Goal: Transaction & Acquisition: Download file/media

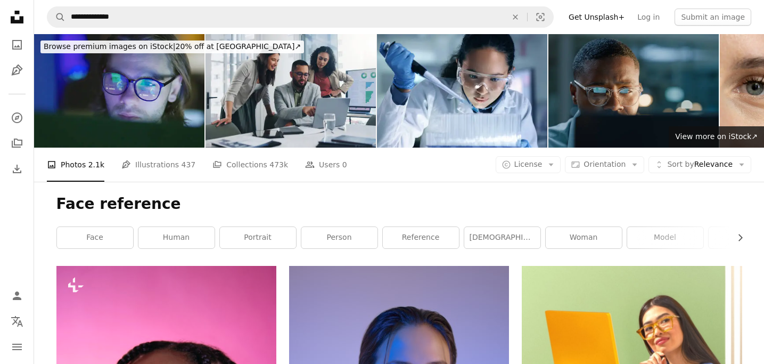
scroll to position [7024, 0]
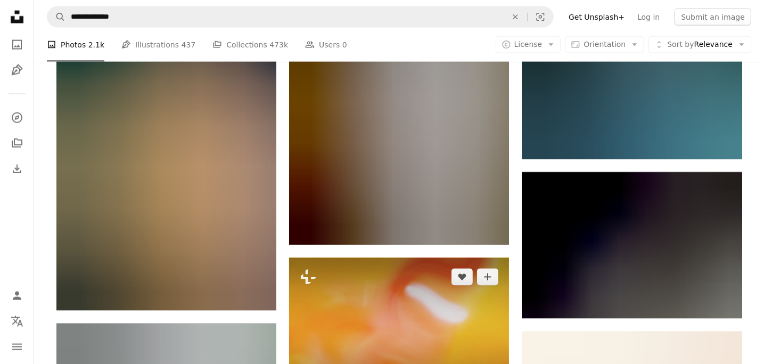
scroll to position [20596, 0]
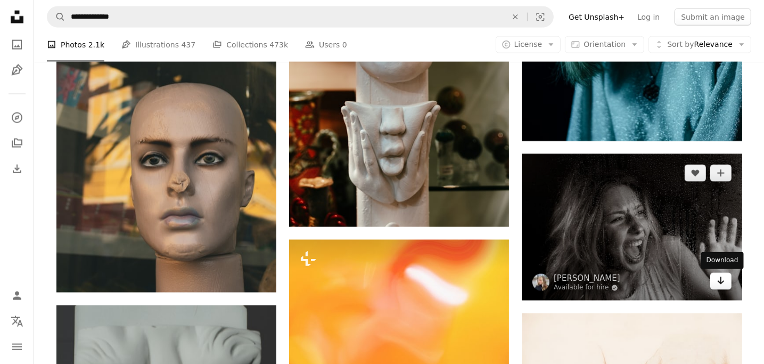
click at [722, 285] on icon "Arrow pointing down" at bounding box center [720, 280] width 9 height 13
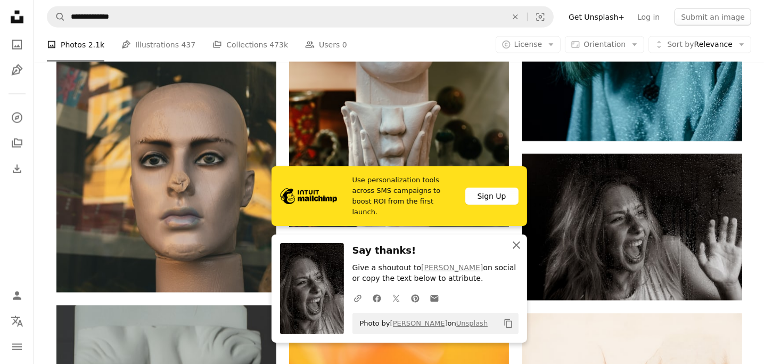
click at [516, 244] on icon "button" at bounding box center [516, 244] width 7 height 7
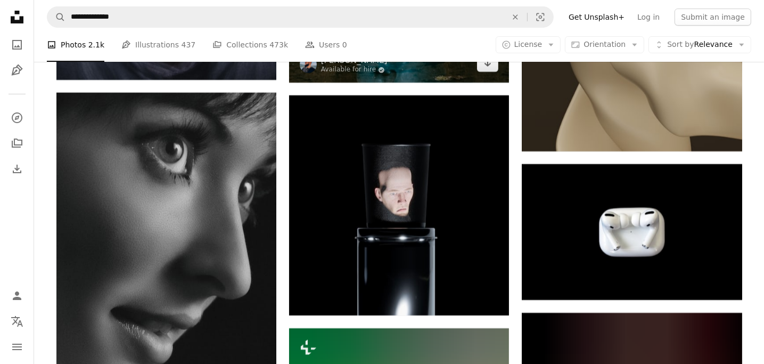
scroll to position [42204, 0]
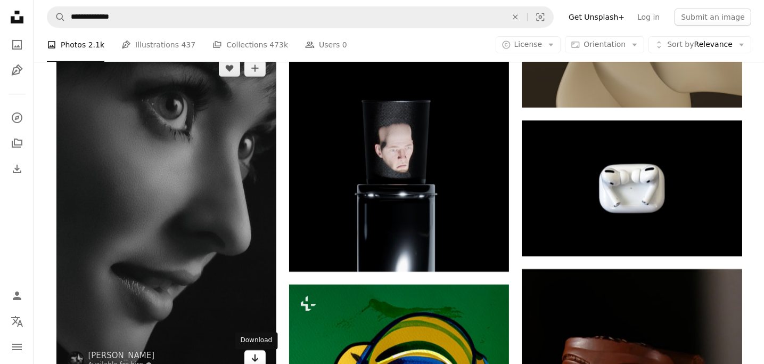
click at [252, 362] on icon "Arrow pointing down" at bounding box center [255, 357] width 9 height 13
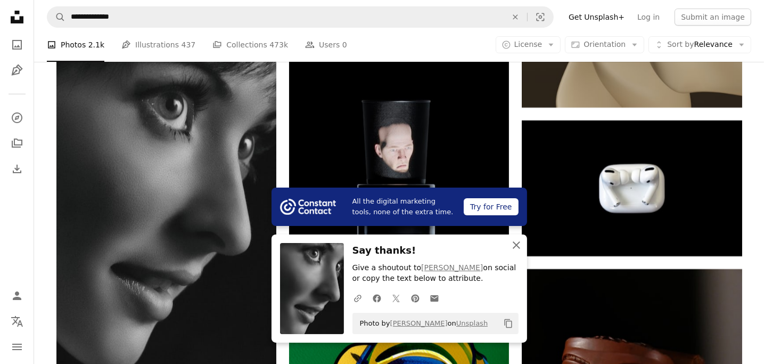
click at [514, 246] on icon "An X shape" at bounding box center [516, 244] width 13 height 13
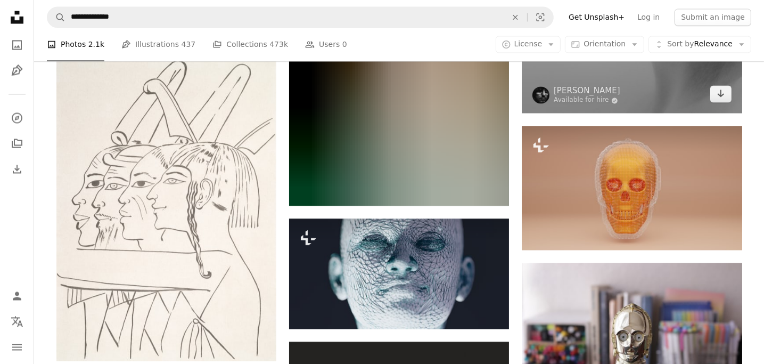
scroll to position [55244, 0]
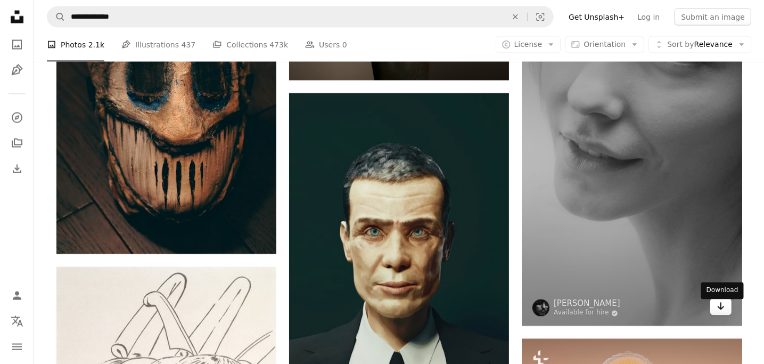
click at [725, 311] on link "Arrow pointing down" at bounding box center [720, 306] width 21 height 17
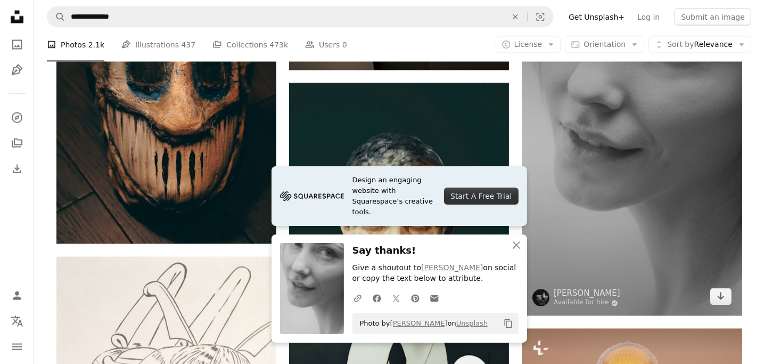
scroll to position [55297, 0]
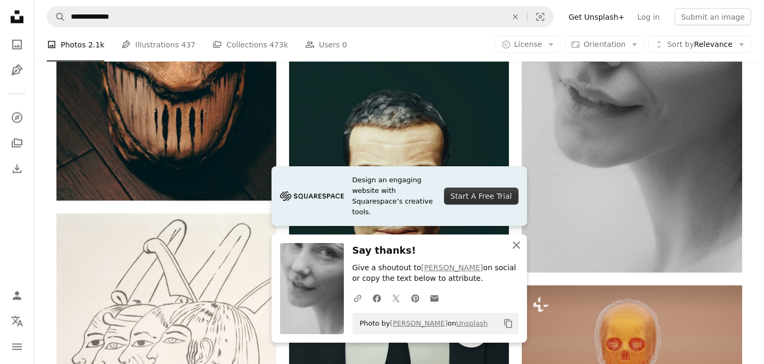
click at [519, 247] on icon "button" at bounding box center [516, 244] width 7 height 7
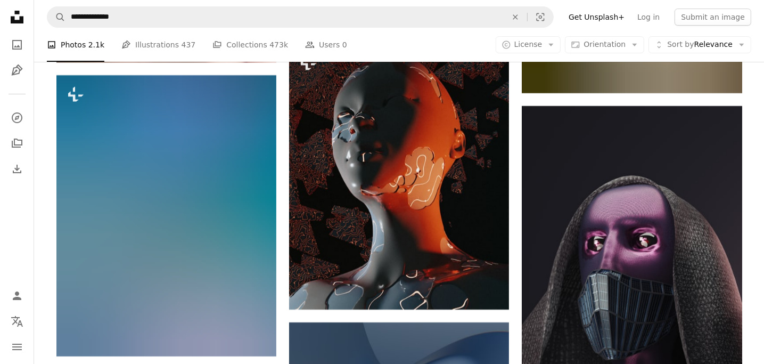
scroll to position [58491, 0]
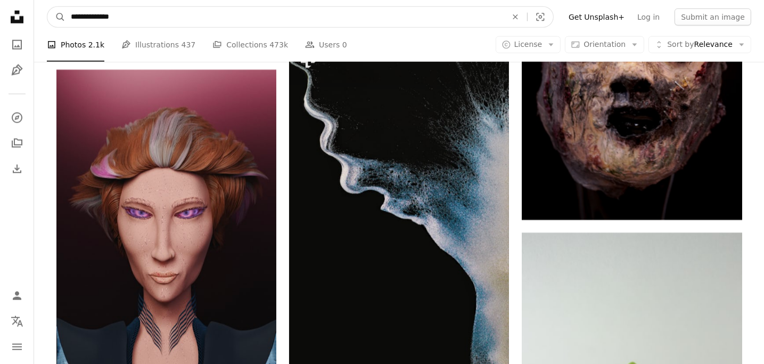
click at [71, 16] on input "**********" at bounding box center [284, 17] width 438 height 20
type input "*"
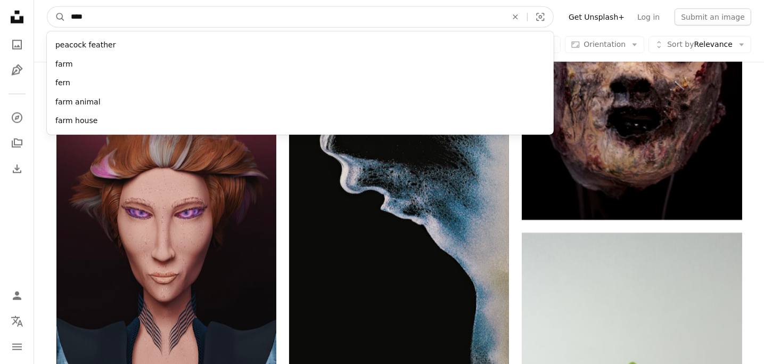
type input "****"
click at [47, 7] on button "A magnifying glass" at bounding box center [56, 17] width 18 height 20
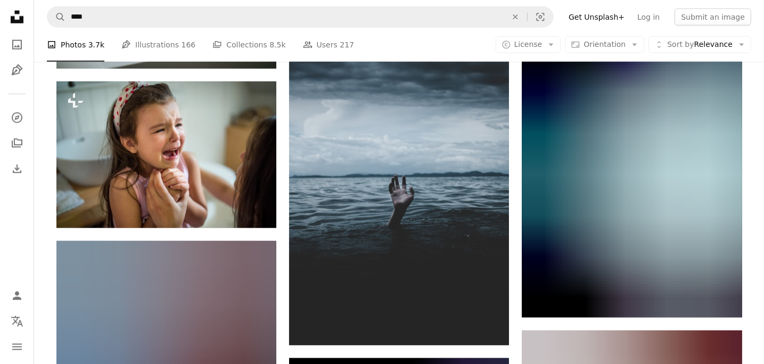
scroll to position [1331, 0]
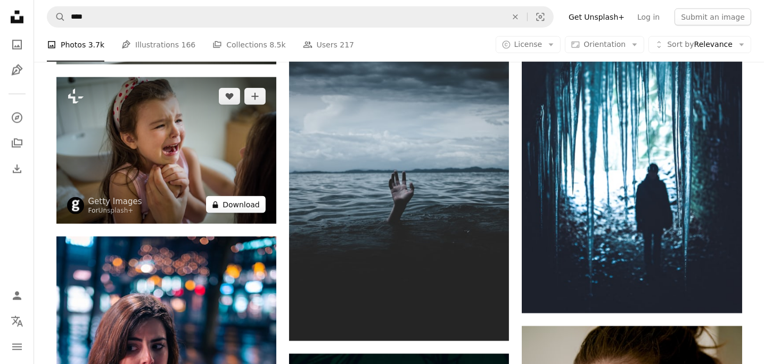
click at [246, 206] on button "A lock Download" at bounding box center [236, 204] width 60 height 17
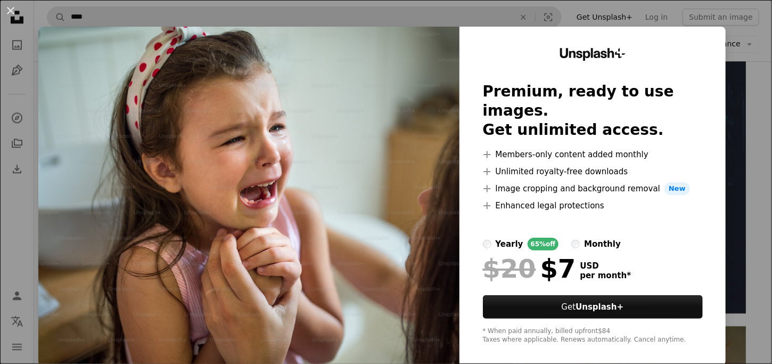
drag, startPoint x: 7, startPoint y: 7, endPoint x: 91, endPoint y: 25, distance: 85.9
click at [4, 6] on button "An X shape" at bounding box center [10, 10] width 13 height 13
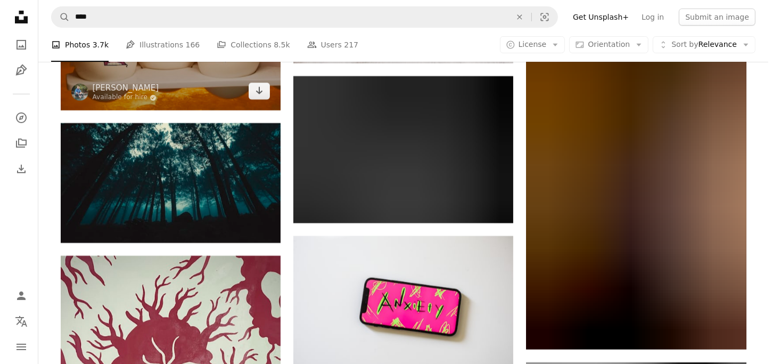
scroll to position [4098, 0]
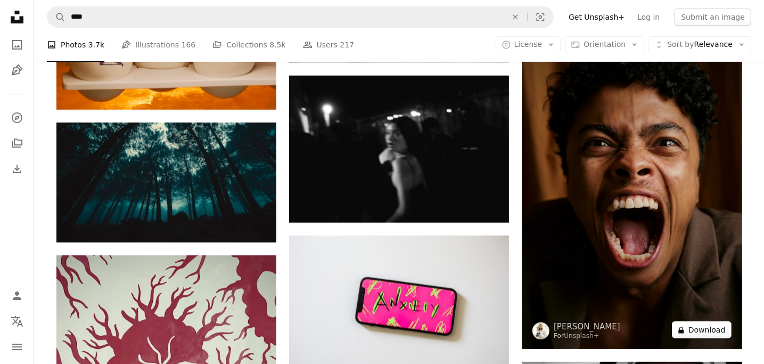
click at [711, 332] on button "A lock Download" at bounding box center [702, 329] width 60 height 17
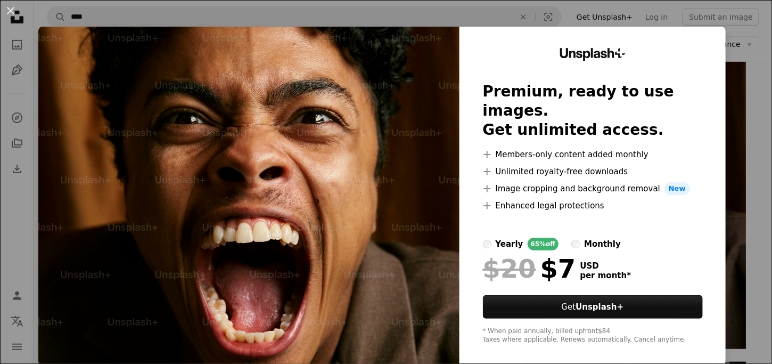
drag, startPoint x: 6, startPoint y: 10, endPoint x: 257, endPoint y: 28, distance: 250.8
click at [4, 9] on button "An X shape" at bounding box center [10, 10] width 13 height 13
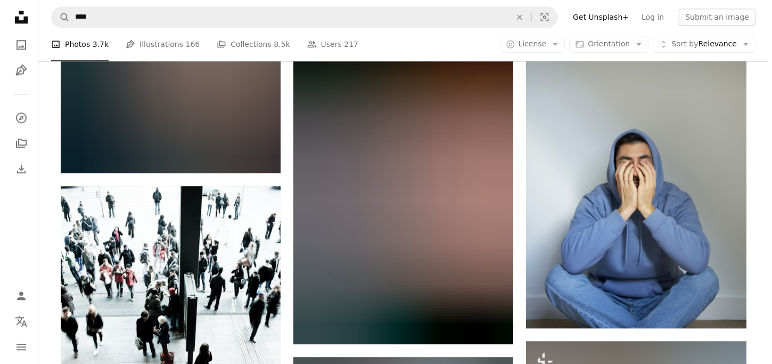
scroll to position [10272, 0]
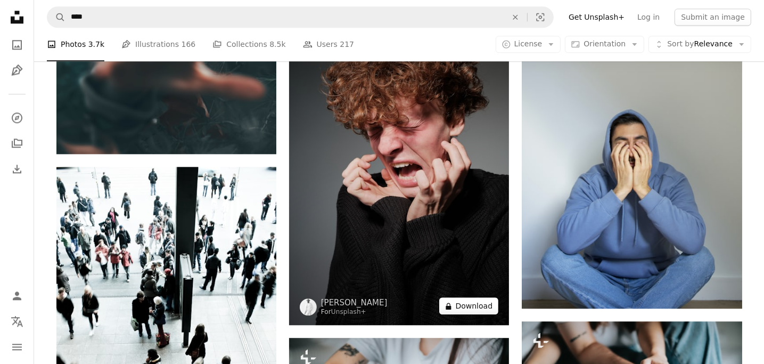
click at [473, 308] on button "A lock Download" at bounding box center [469, 305] width 60 height 17
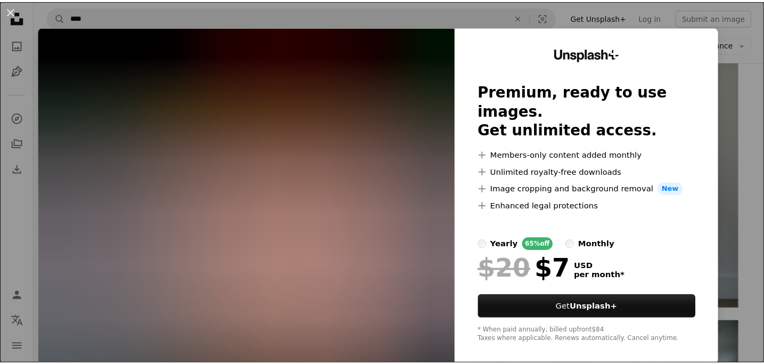
scroll to position [10, 0]
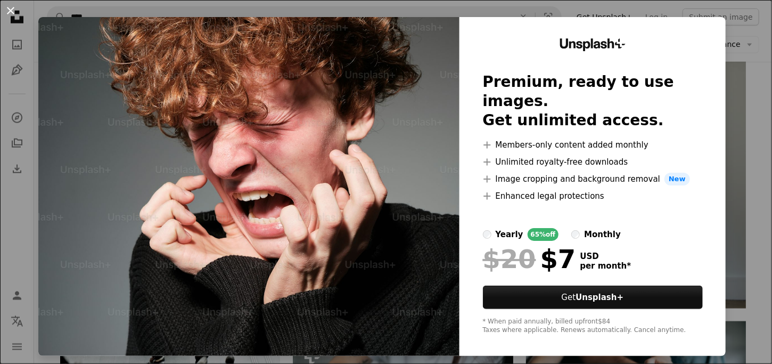
click at [12, 10] on button "An X shape" at bounding box center [10, 10] width 13 height 13
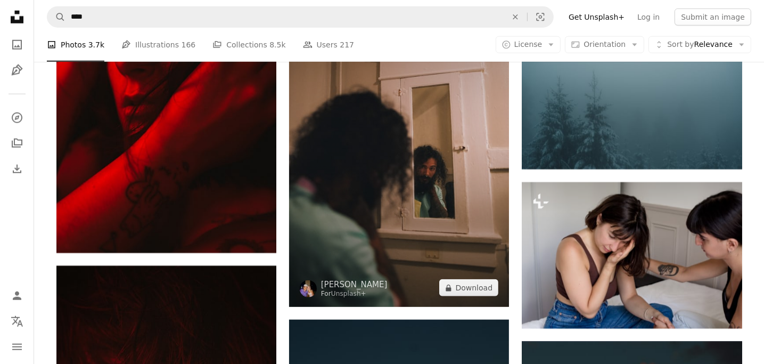
scroll to position [35446, 0]
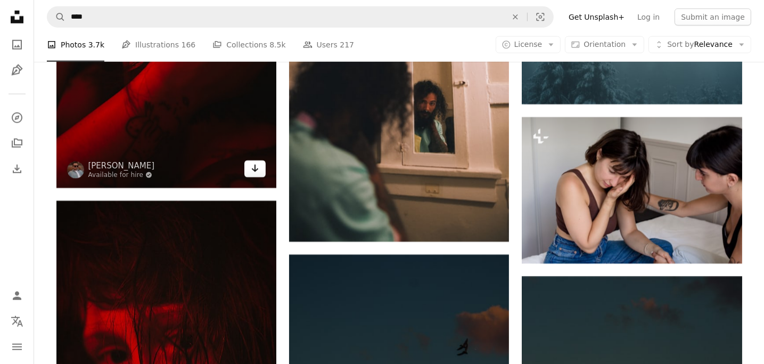
click at [254, 174] on icon "Arrow pointing down" at bounding box center [255, 168] width 9 height 13
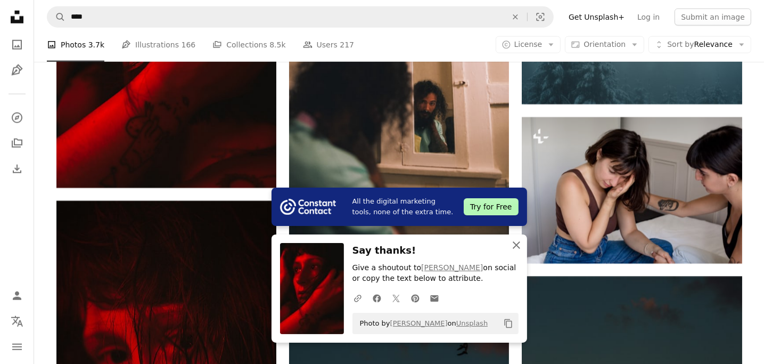
click at [515, 243] on icon "An X shape" at bounding box center [516, 244] width 13 height 13
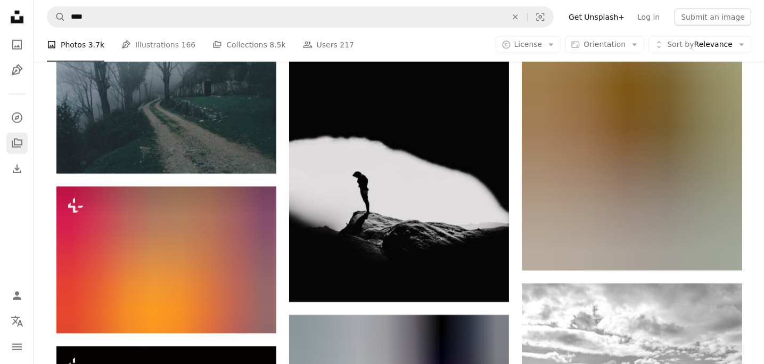
scroll to position [47984, 0]
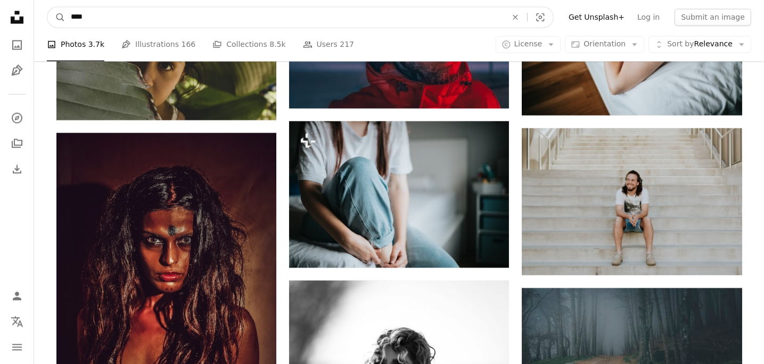
click at [68, 12] on input "****" at bounding box center [284, 17] width 438 height 20
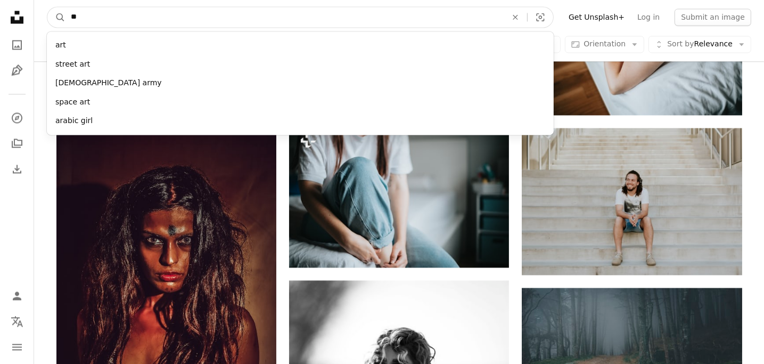
type input "*"
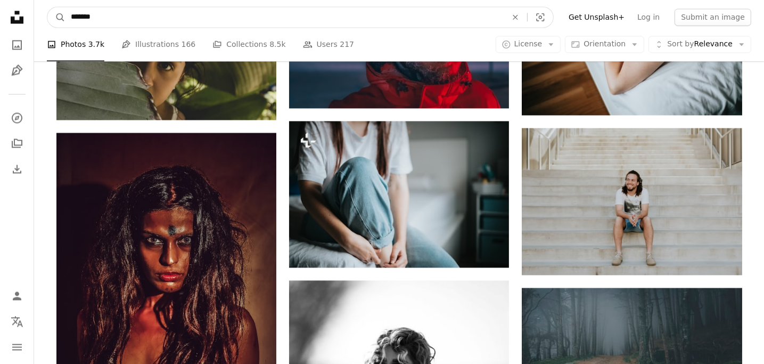
type input "*******"
click at [47, 7] on button "A magnifying glass" at bounding box center [56, 17] width 18 height 20
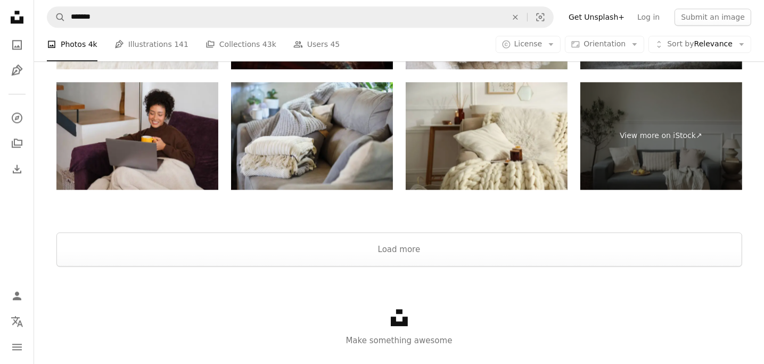
scroll to position [2660, 0]
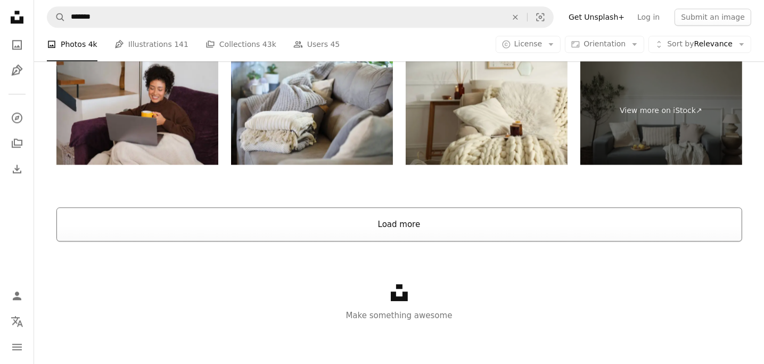
click at [394, 221] on button "Load more" at bounding box center [399, 224] width 686 height 34
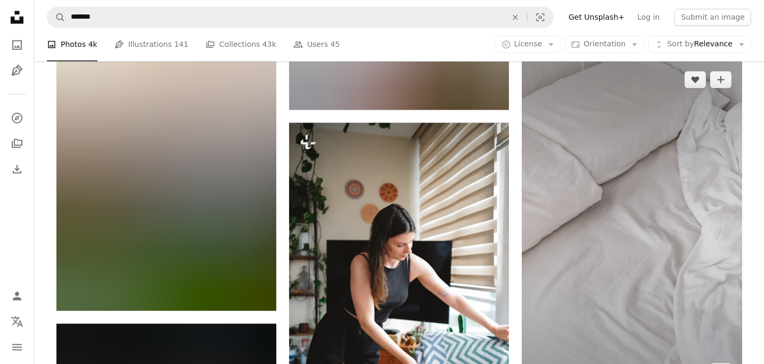
scroll to position [9710, 0]
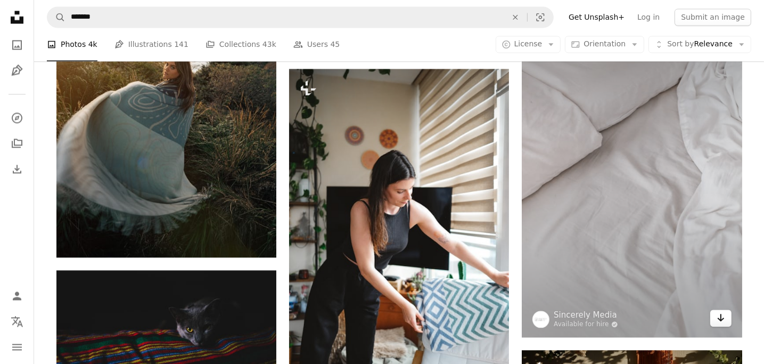
click at [720, 320] on icon "Arrow pointing down" at bounding box center [720, 317] width 9 height 13
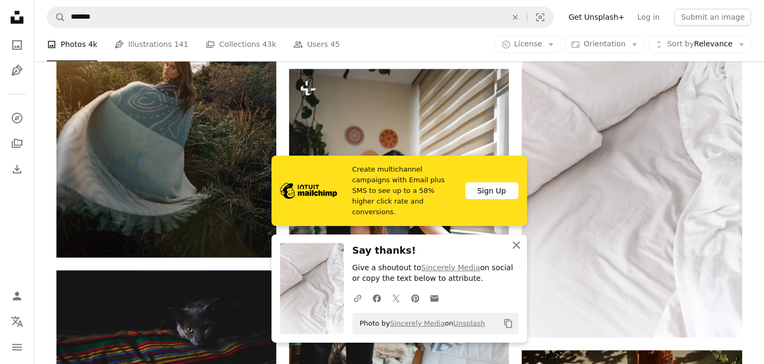
click at [517, 244] on icon "button" at bounding box center [516, 244] width 7 height 7
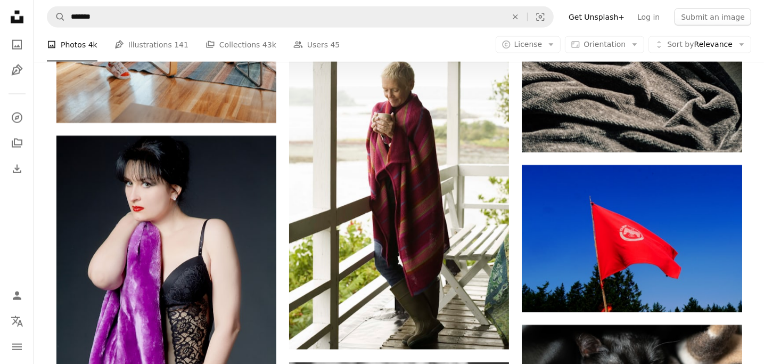
scroll to position [20514, 0]
